Goal: Find specific fact: Find specific fact

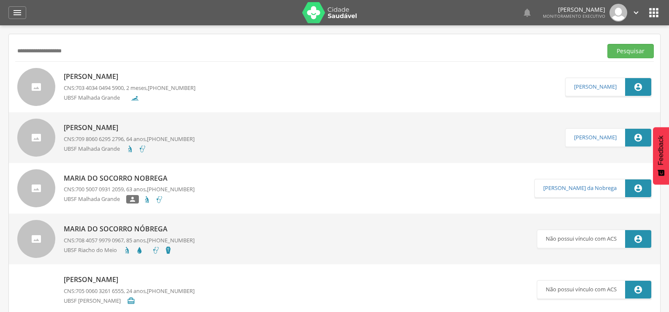
drag, startPoint x: 90, startPoint y: 43, endPoint x: 0, endPoint y: 51, distance: 90.2
click at [0, 51] on div " Supervisão  Distritos  Ubs Coordenador: - Queimadas / PB Intervalo de Tempo…" at bounding box center [334, 181] width 669 height 312
drag, startPoint x: 89, startPoint y: 48, endPoint x: 0, endPoint y: 56, distance: 89.4
click at [0, 56] on div " Supervisão  Distritos  Ubs Coordenador: - Queimadas / PB Intervalo de Tempo…" at bounding box center [334, 181] width 669 height 312
click at [607, 44] on button "Pesquisar" at bounding box center [630, 51] width 46 height 14
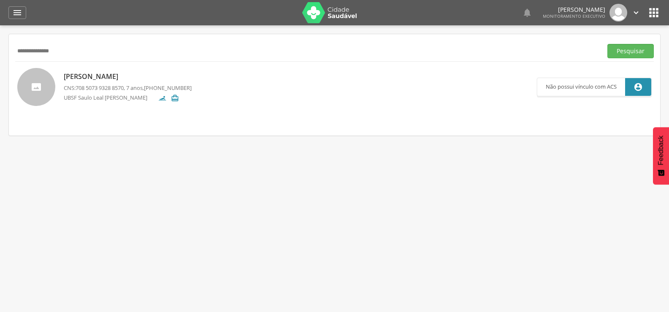
drag, startPoint x: 68, startPoint y: 49, endPoint x: 0, endPoint y: 49, distance: 67.9
click at [0, 49] on div " Supervisão  Distritos  Ubs Coordenador: - Queimadas / PB Intervalo de Tempo…" at bounding box center [334, 181] width 669 height 312
click at [607, 44] on button "Pesquisar" at bounding box center [630, 51] width 46 height 14
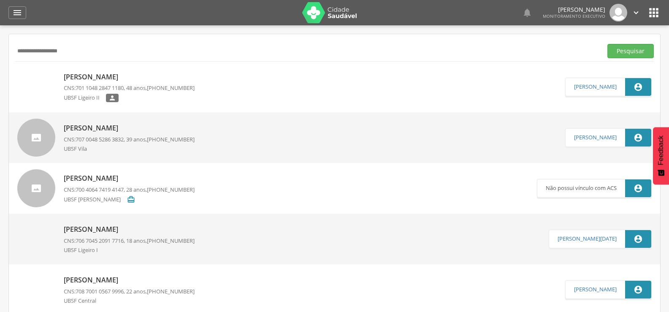
drag, startPoint x: 88, startPoint y: 49, endPoint x: 0, endPoint y: 51, distance: 88.2
click at [0, 51] on div " Supervisão  Distritos  Ubs Coordenador: - Queimadas / PB Intervalo de Tempo…" at bounding box center [334, 181] width 669 height 312
drag, startPoint x: 101, startPoint y: 44, endPoint x: 9, endPoint y: 57, distance: 92.5
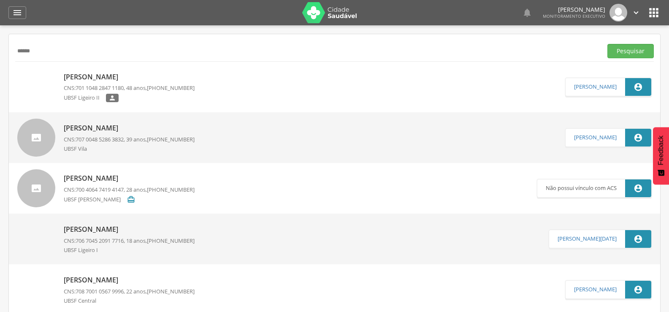
paste input "**********"
type input "**********"
click at [607, 44] on button "Pesquisar" at bounding box center [630, 51] width 46 height 14
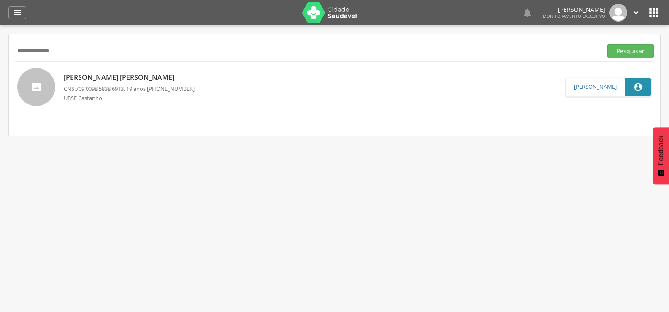
click at [147, 77] on p "[PERSON_NAME] [PERSON_NAME]" at bounding box center [129, 78] width 131 height 10
type input "**********"
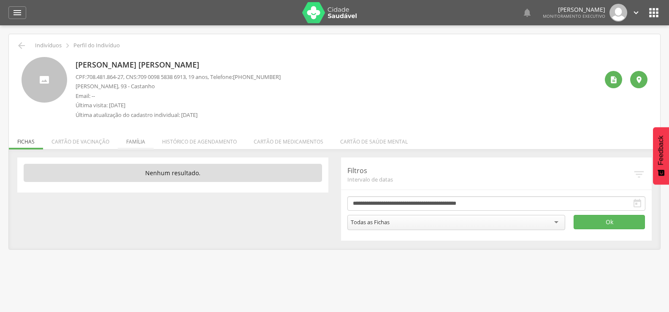
click at [134, 144] on li "Família" at bounding box center [136, 139] width 36 height 20
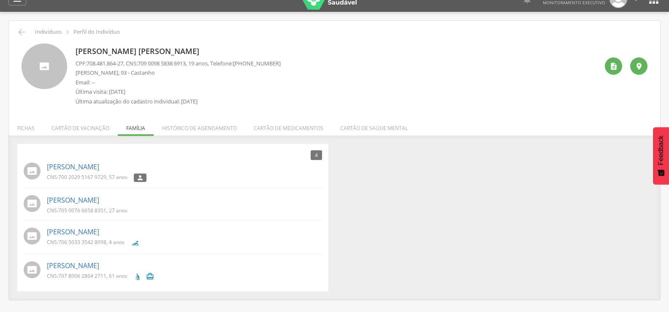
scroll to position [25, 0]
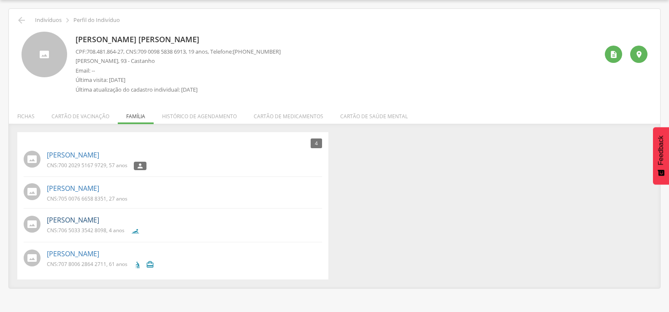
click at [86, 219] on link "[PERSON_NAME]" at bounding box center [73, 220] width 52 height 10
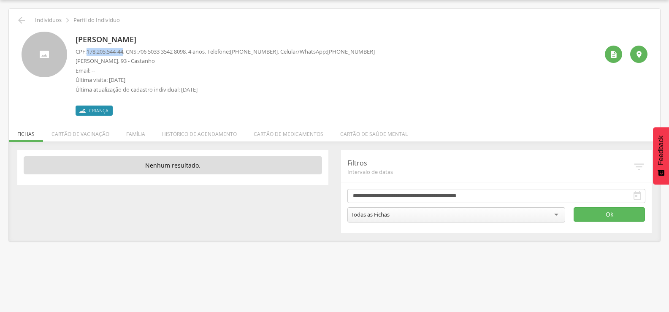
drag, startPoint x: 87, startPoint y: 50, endPoint x: 127, endPoint y: 51, distance: 39.2
click at [127, 51] on p "CPF: 178.205.544-44 , CNS: [PHONE_NUMBER] , 4 anos, Telefone: [PHONE_NUMBER] , …" at bounding box center [225, 52] width 299 height 8
copy span "178.205.544-44"
click at [22, 21] on icon "" at bounding box center [21, 20] width 10 height 10
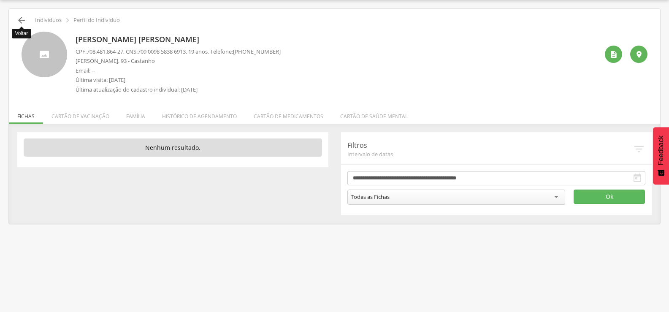
click at [18, 22] on icon "" at bounding box center [21, 20] width 10 height 10
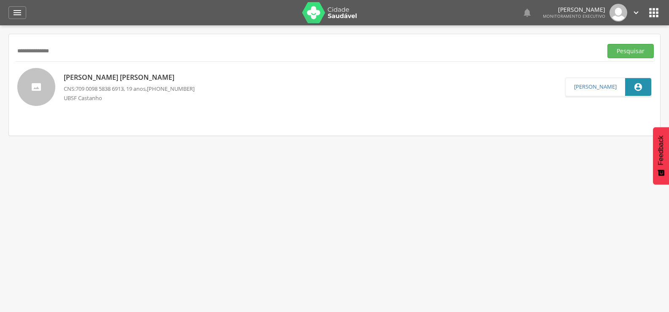
drag, startPoint x: 89, startPoint y: 50, endPoint x: 0, endPoint y: 54, distance: 88.7
click at [0, 54] on div " Supervisão  Distritos  Ubs Coordenador: - Queimadas / PB Intervalo de Tempo…" at bounding box center [334, 181] width 669 height 312
type input "**********"
click at [607, 44] on button "Pesquisar" at bounding box center [630, 51] width 46 height 14
